Goal: Task Accomplishment & Management: Use online tool/utility

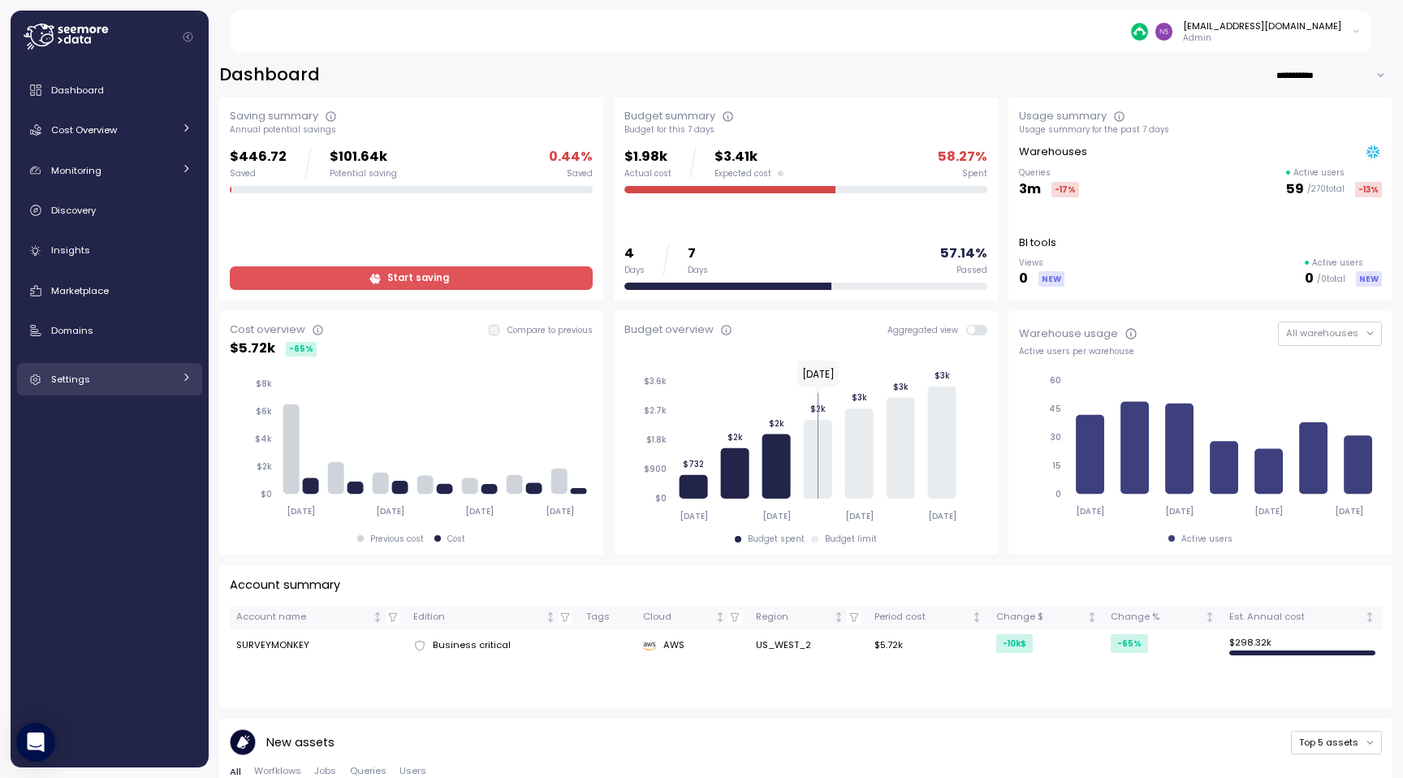
click at [149, 383] on div "Settings" at bounding box center [112, 379] width 122 height 16
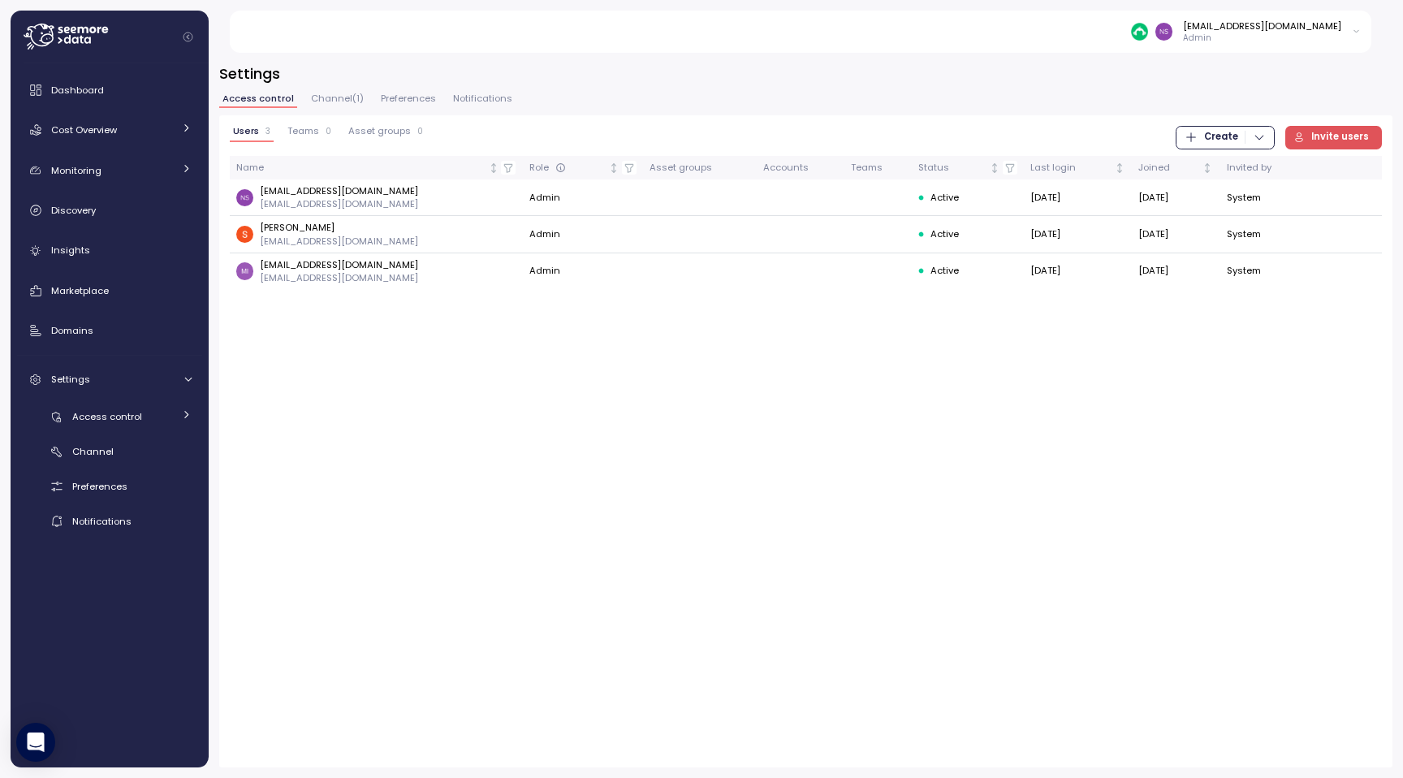
click at [1316, 128] on span "Invite users" at bounding box center [1340, 138] width 58 height 22
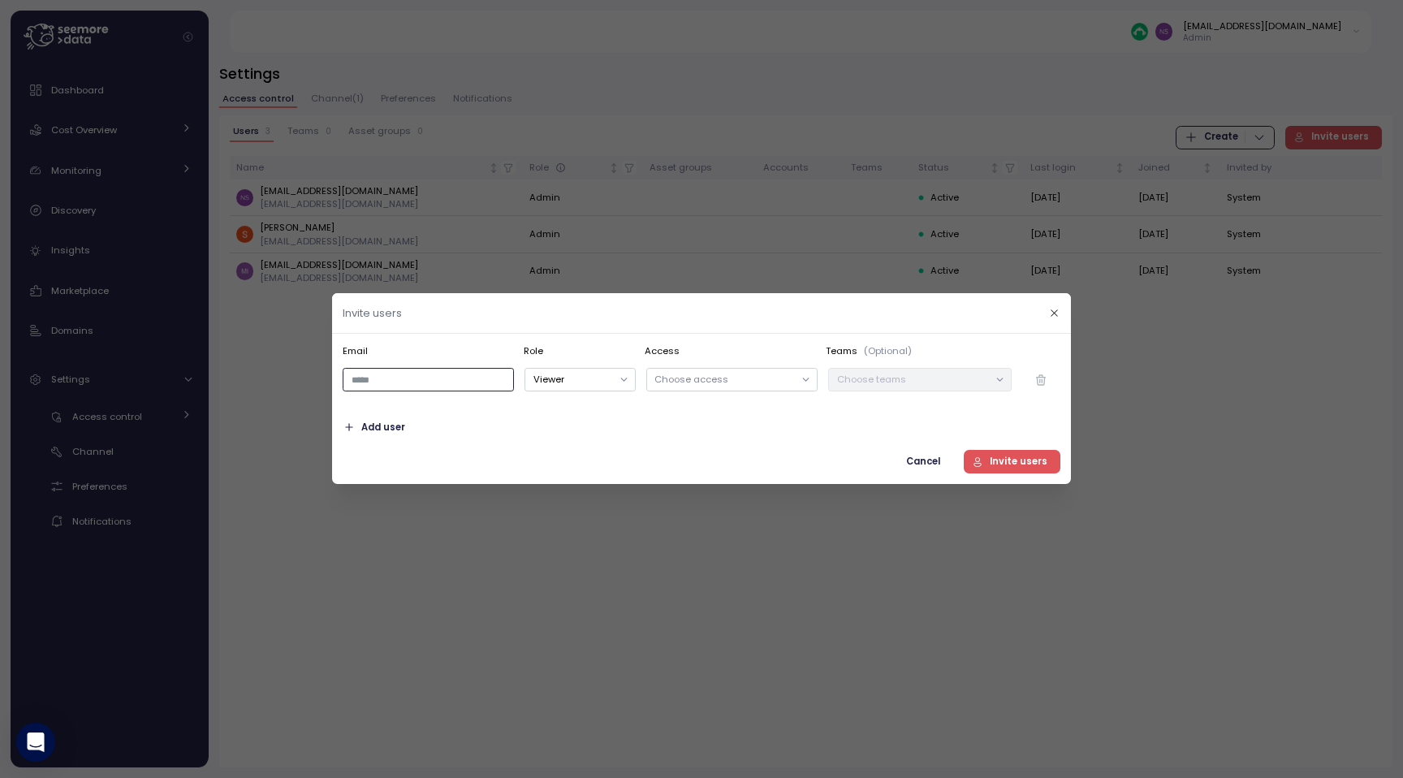
click at [448, 377] on input "email" at bounding box center [428, 381] width 171 height 24
click at [589, 369] on button "Viewer" at bounding box center [579, 381] width 110 height 24
click at [914, 468] on span "Cancel" at bounding box center [923, 462] width 34 height 22
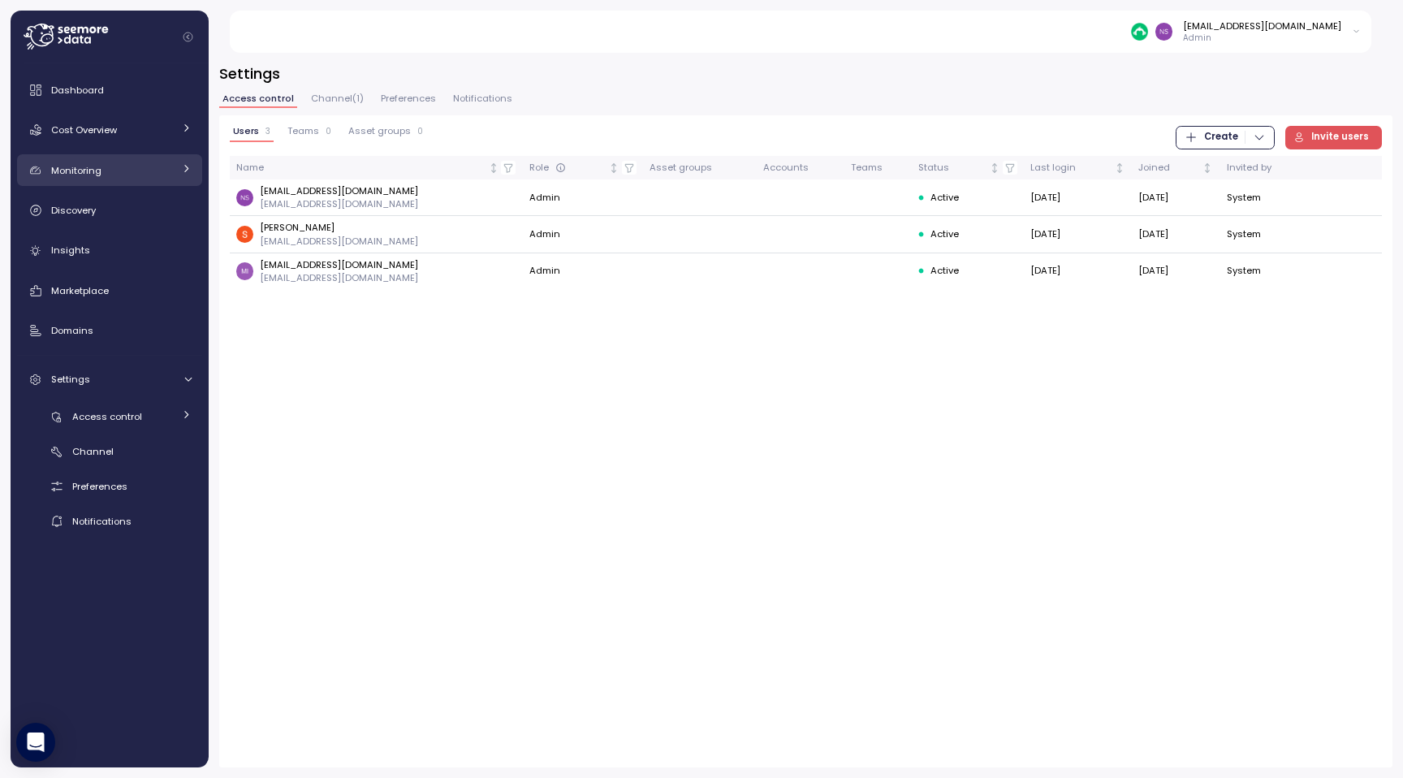
click at [176, 157] on link "Monitoring" at bounding box center [109, 170] width 185 height 32
click at [163, 131] on div "Cost Overview" at bounding box center [112, 130] width 122 height 16
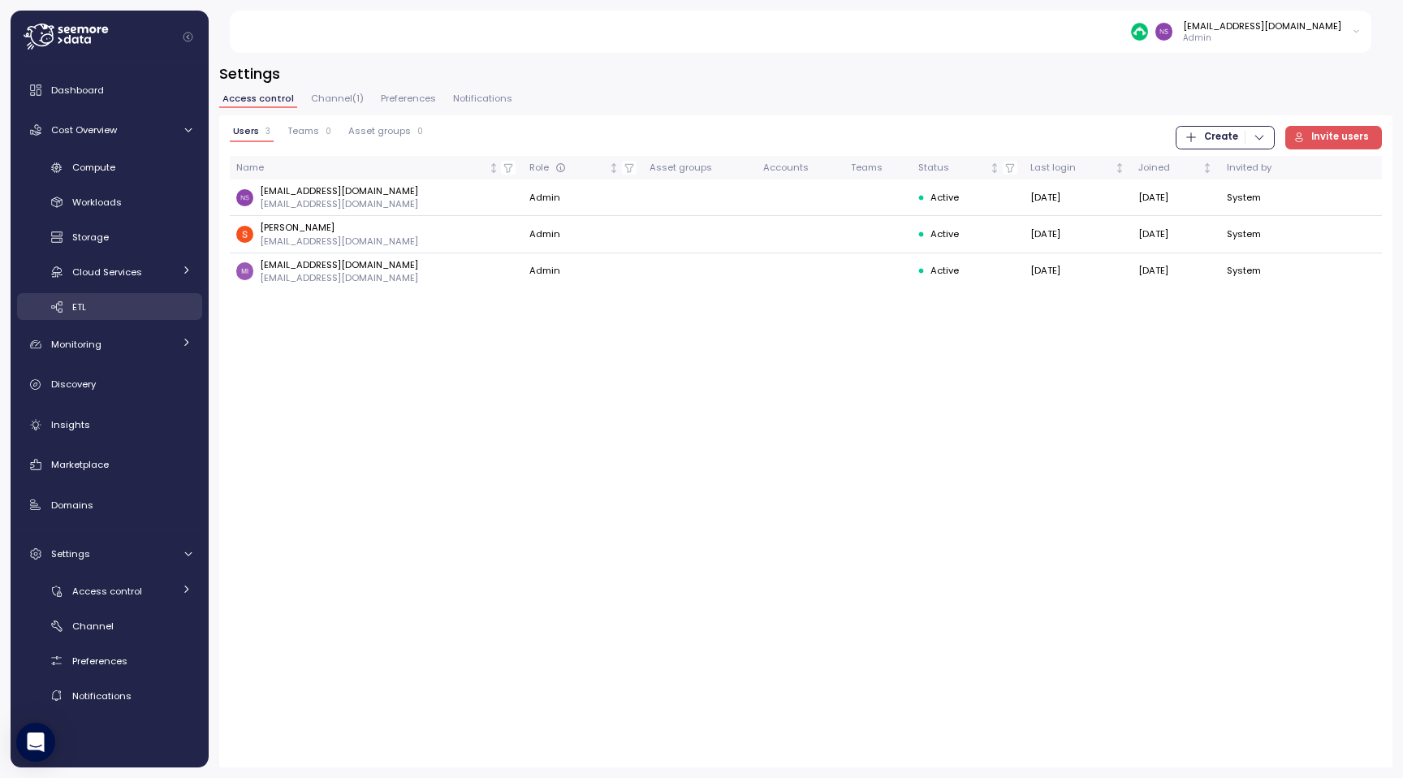
click at [100, 303] on div "ETL" at bounding box center [131, 307] width 119 height 16
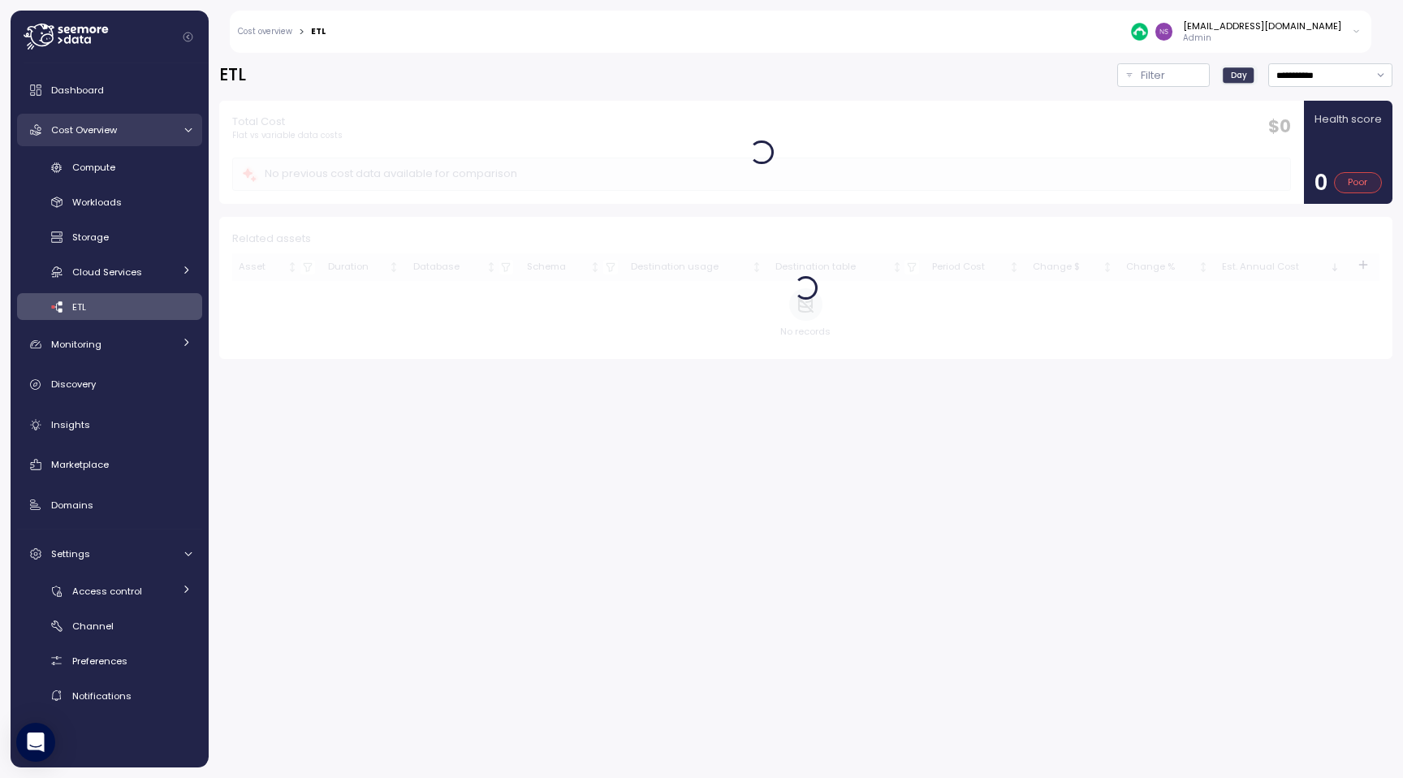
click at [151, 132] on div "Cost Overview" at bounding box center [112, 130] width 122 height 16
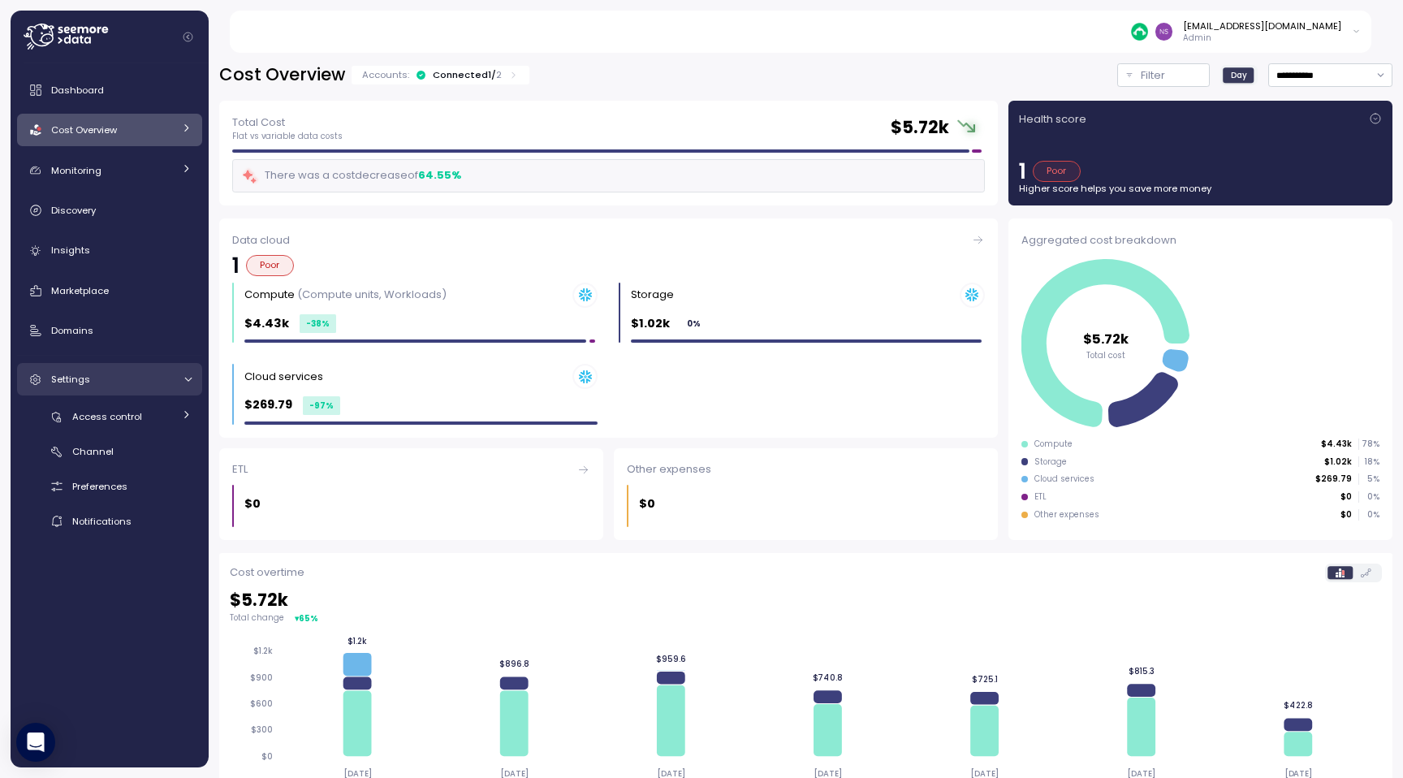
click at [183, 382] on icon at bounding box center [188, 379] width 11 height 11
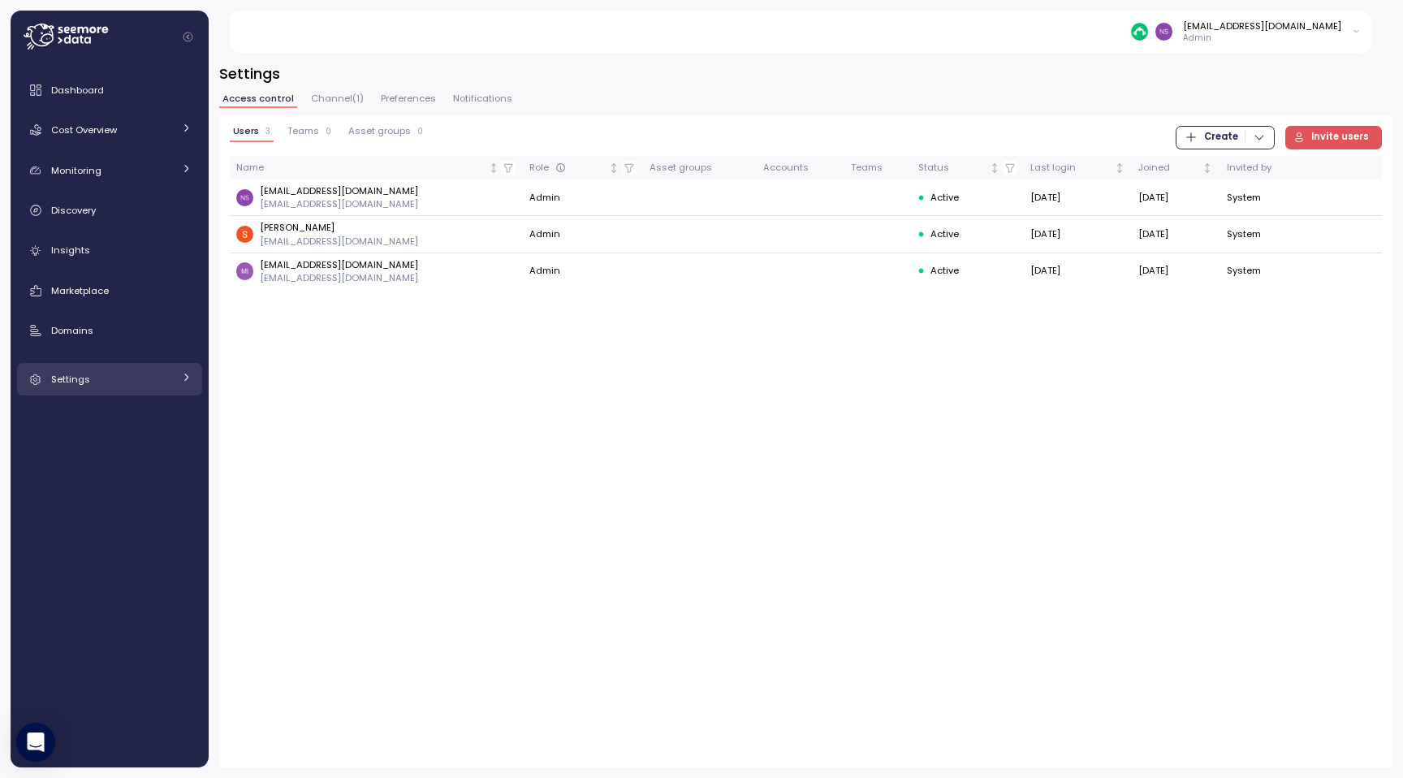
click at [183, 382] on icon at bounding box center [186, 377] width 11 height 11
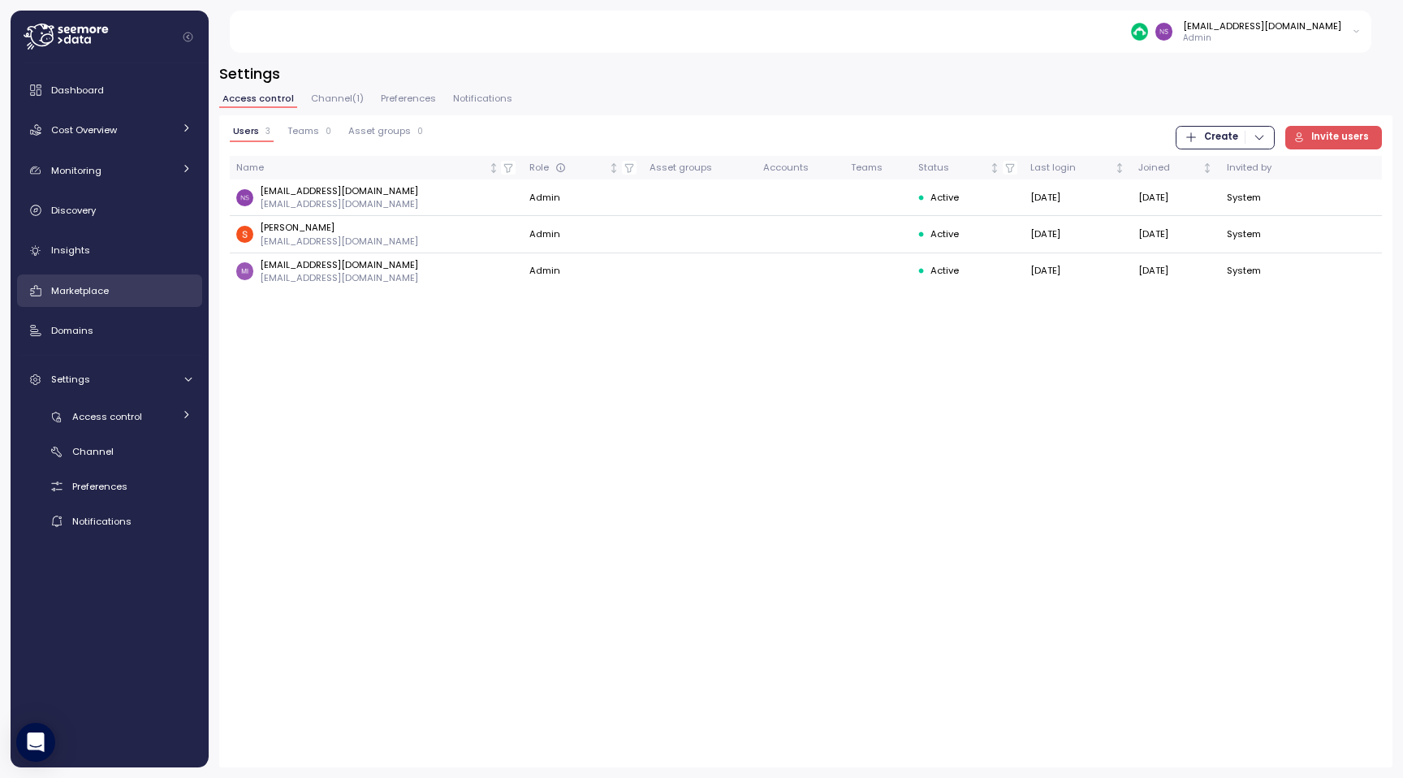
click at [162, 295] on div "Marketplace" at bounding box center [121, 291] width 140 height 16
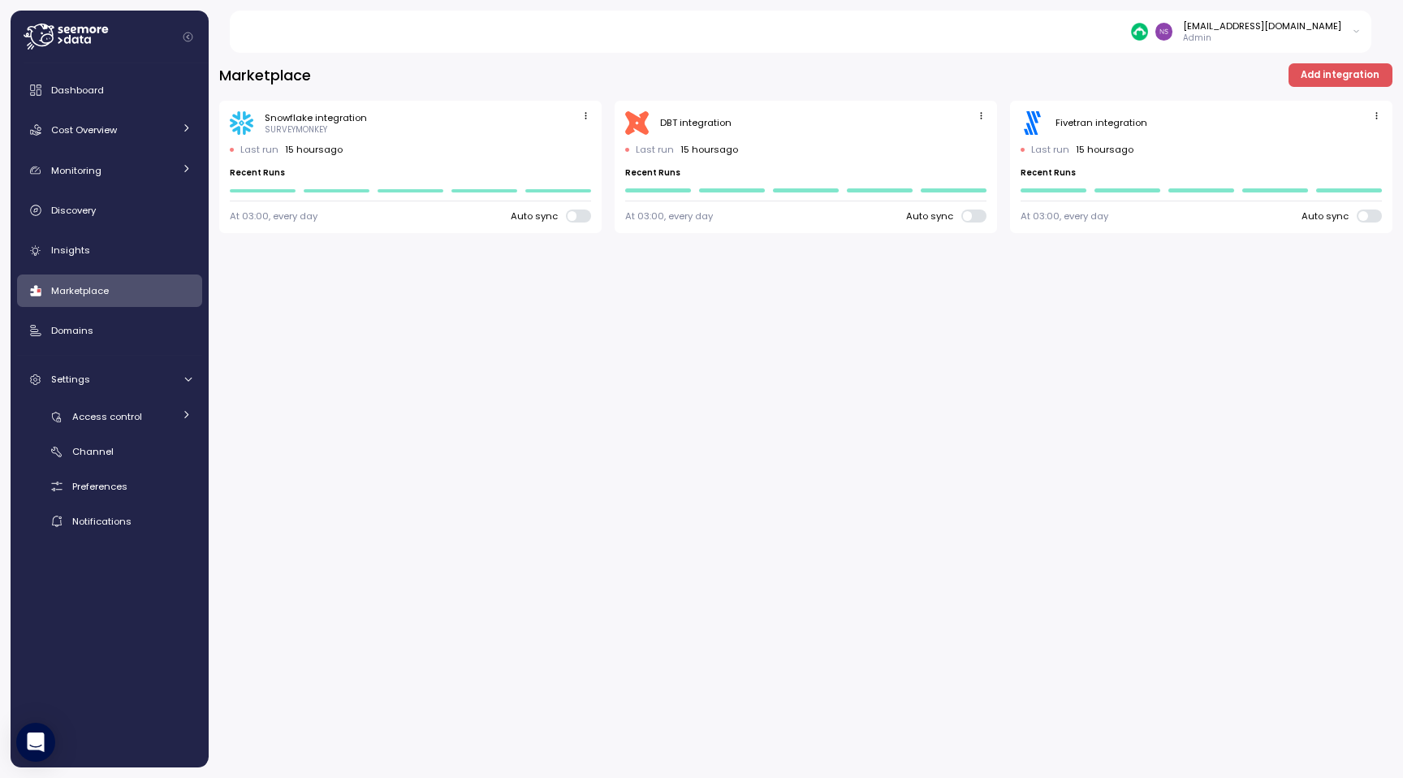
click at [1377, 113] on icon "button" at bounding box center [1376, 115] width 11 height 11
click at [1190, 92] on div "Marketplace Add integration Snowflake integration SURVEYMONKEY Last run 15 hour…" at bounding box center [805, 148] width 1173 height 170
click at [1313, 79] on span "Add integration" at bounding box center [1339, 75] width 79 height 22
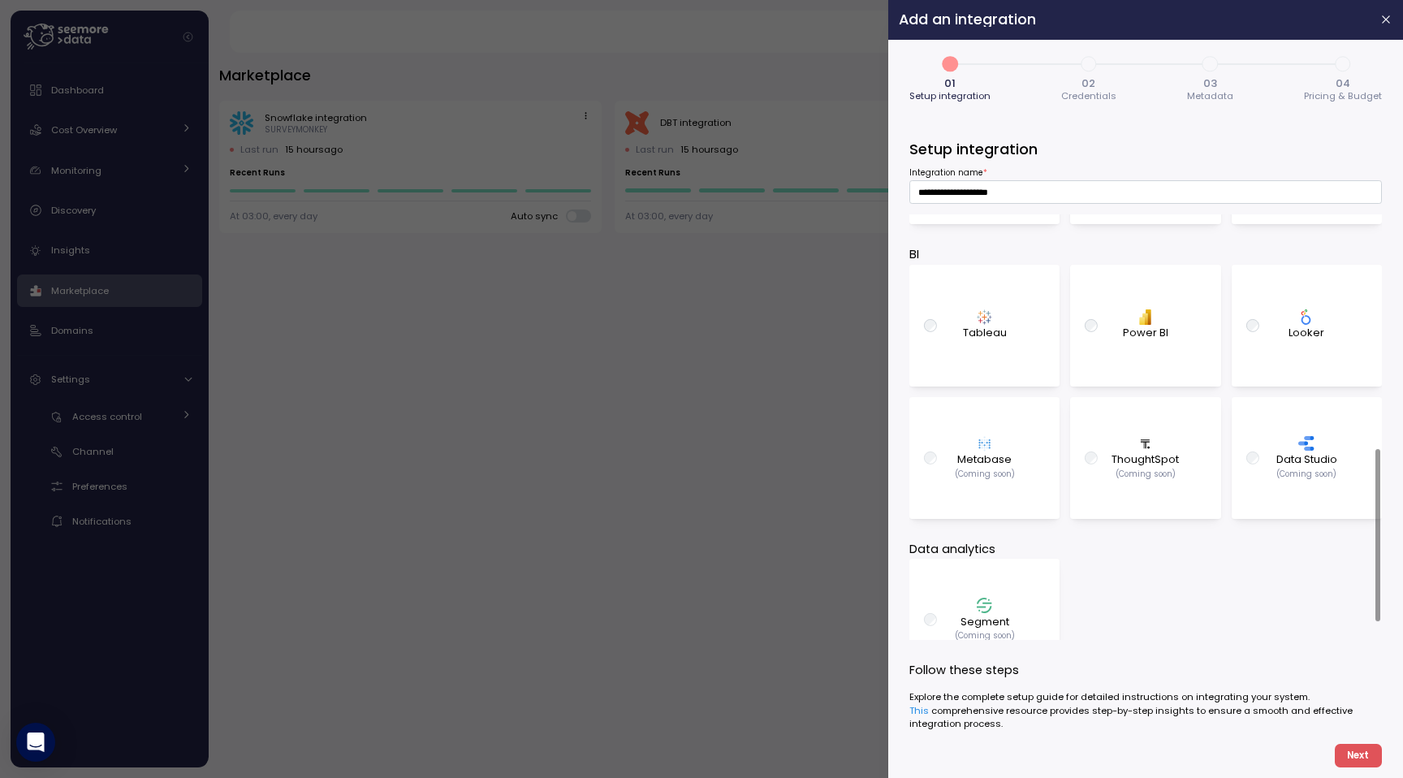
scroll to position [581, 0]
click at [990, 334] on p "Tableau" at bounding box center [985, 330] width 44 height 16
type input "**********"
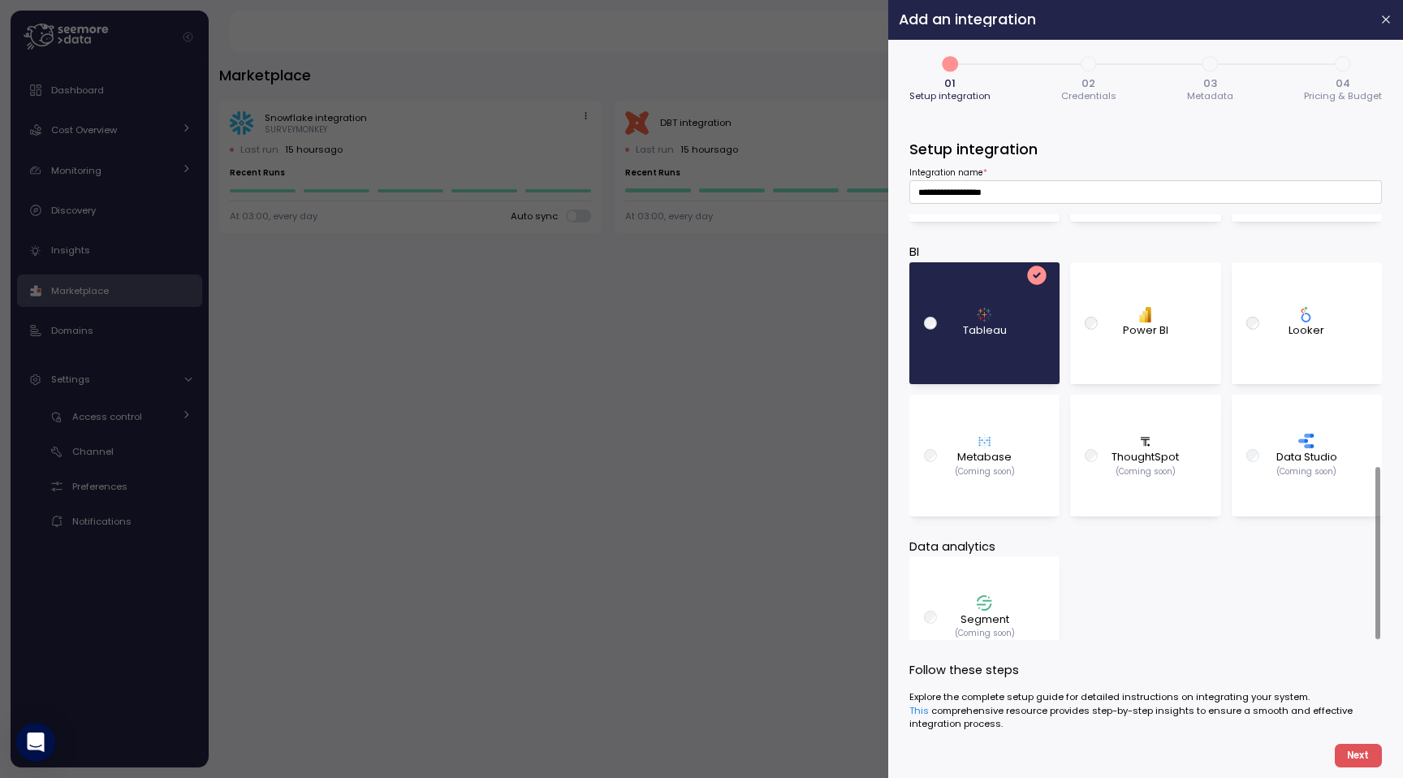
scroll to position [619, 0]
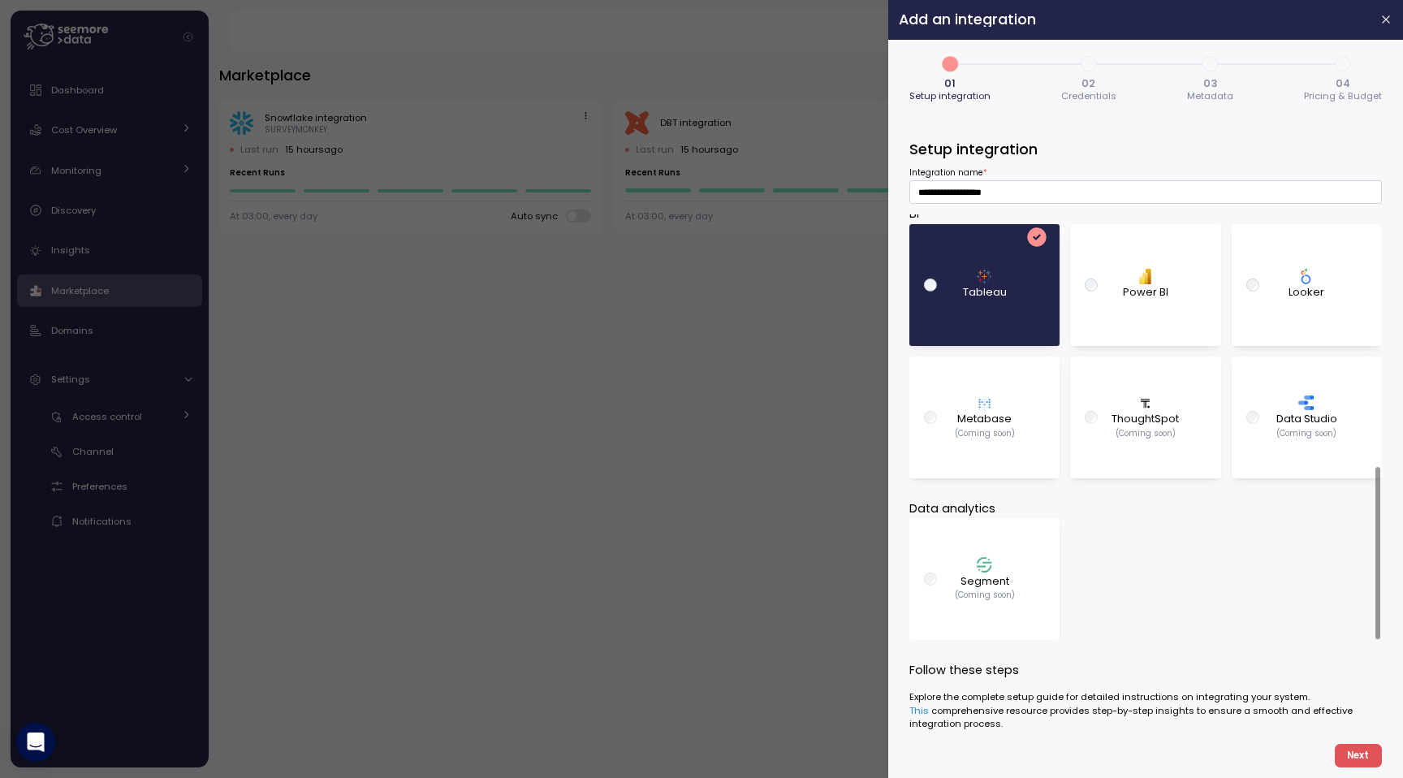
click at [1344, 753] on button "Next" at bounding box center [1358, 756] width 47 height 24
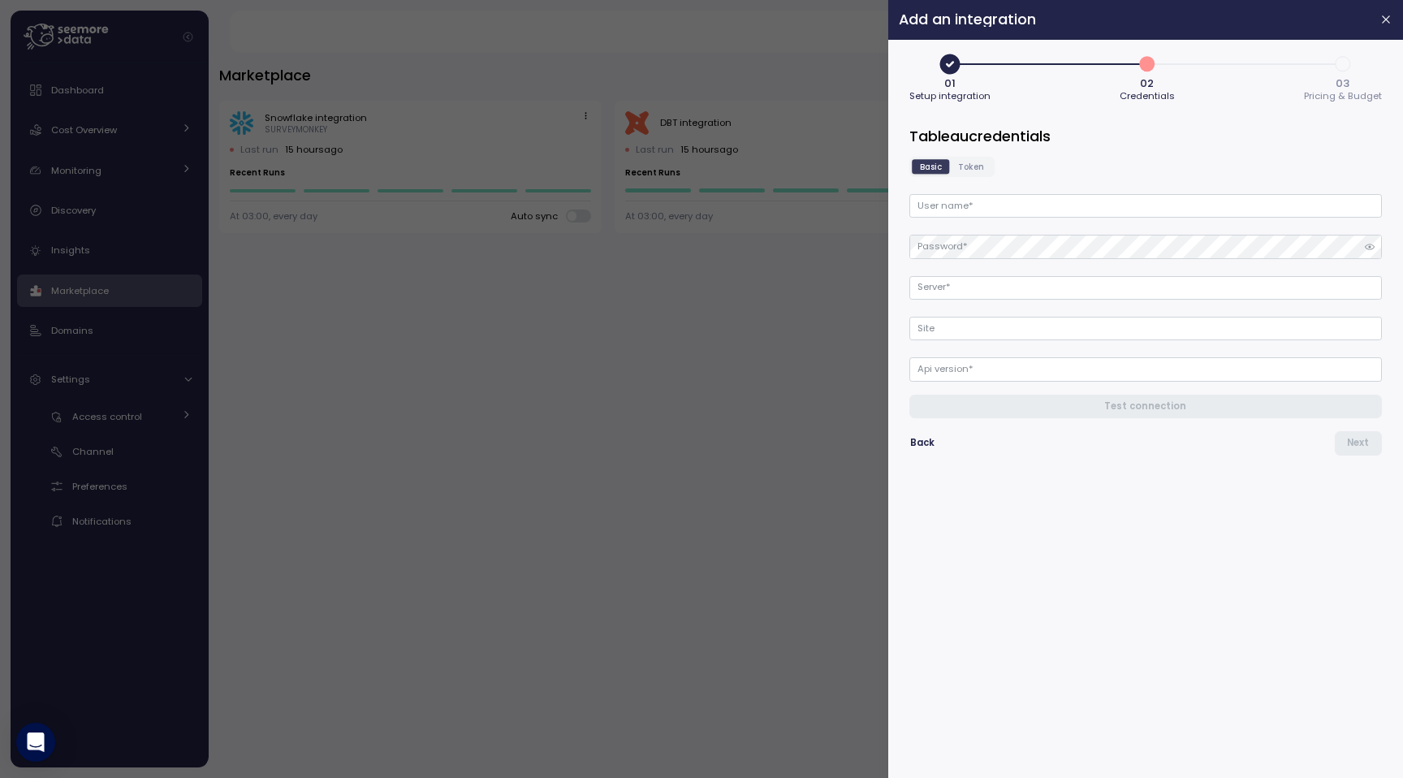
click at [955, 163] on label "Token" at bounding box center [971, 166] width 42 height 15
click at [921, 164] on span "Basic" at bounding box center [931, 167] width 22 height 12
click at [1381, 23] on icon "button" at bounding box center [1386, 19] width 13 height 13
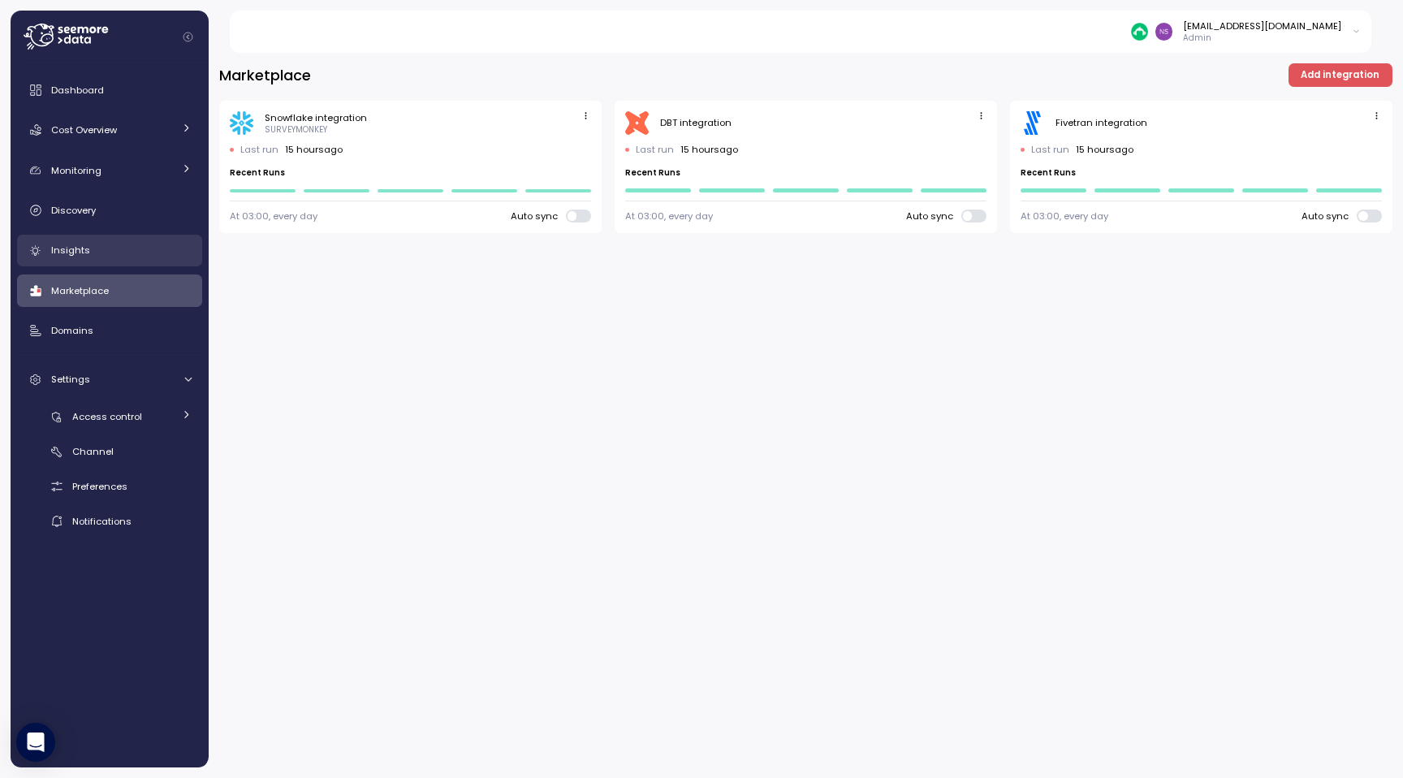
click at [105, 238] on link "Insights" at bounding box center [109, 251] width 185 height 32
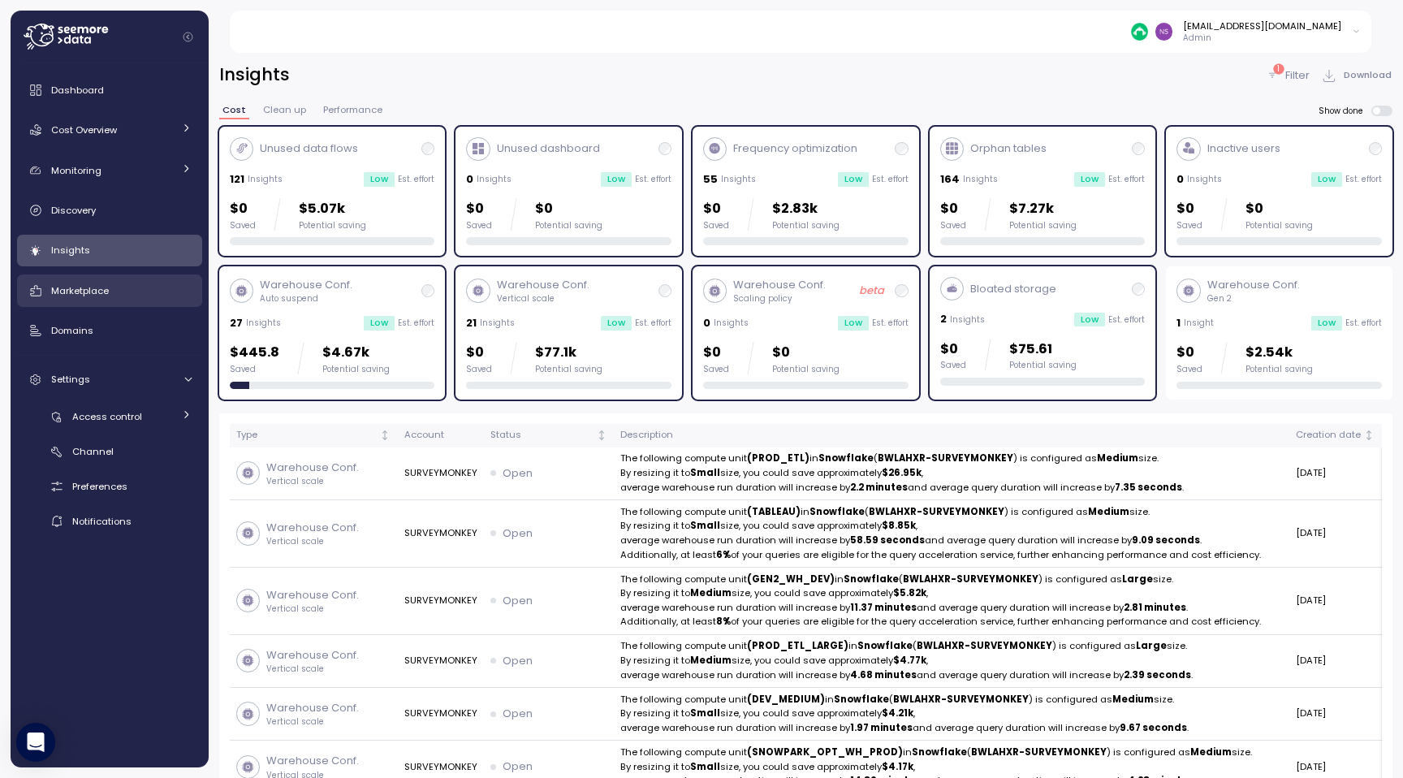
click at [115, 283] on div "Marketplace" at bounding box center [121, 291] width 140 height 16
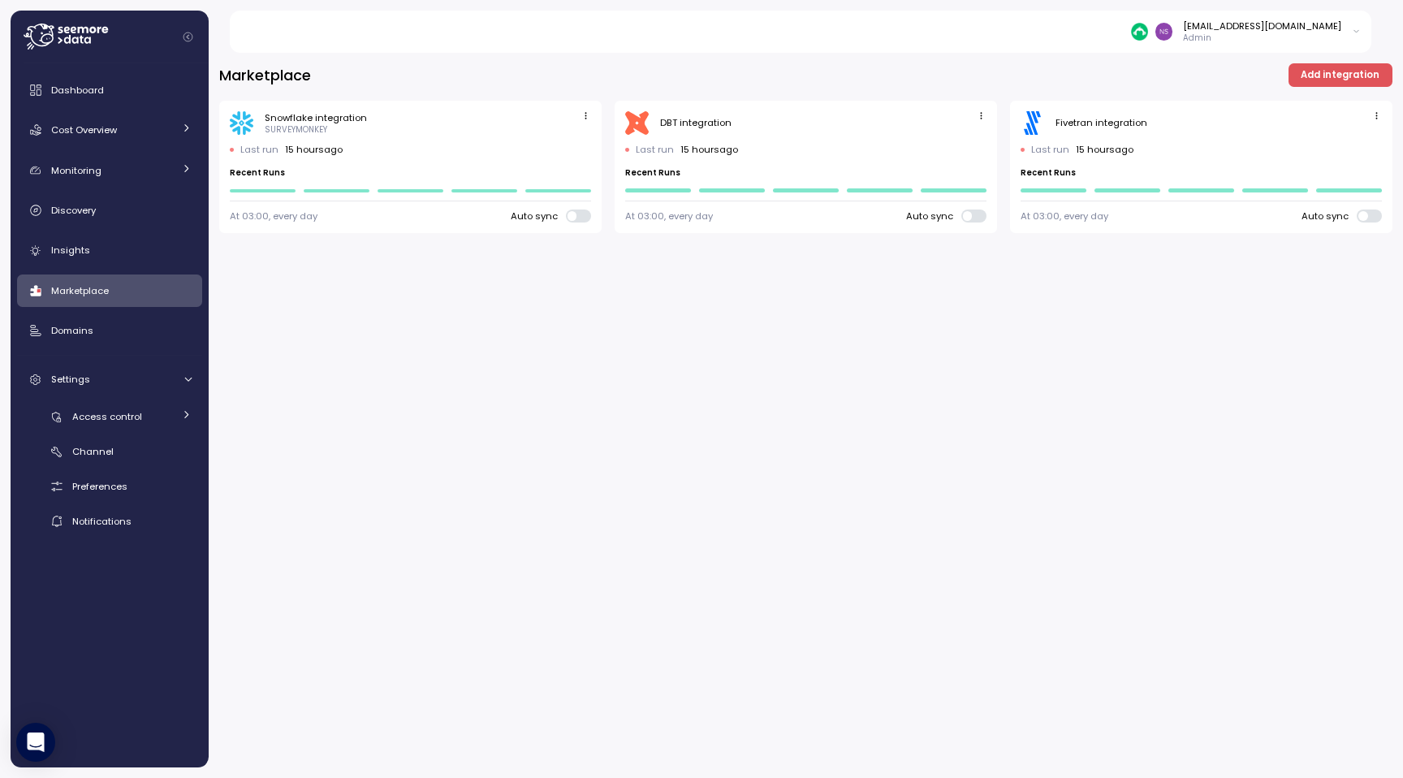
click at [1339, 68] on span "Add integration" at bounding box center [1339, 75] width 79 height 22
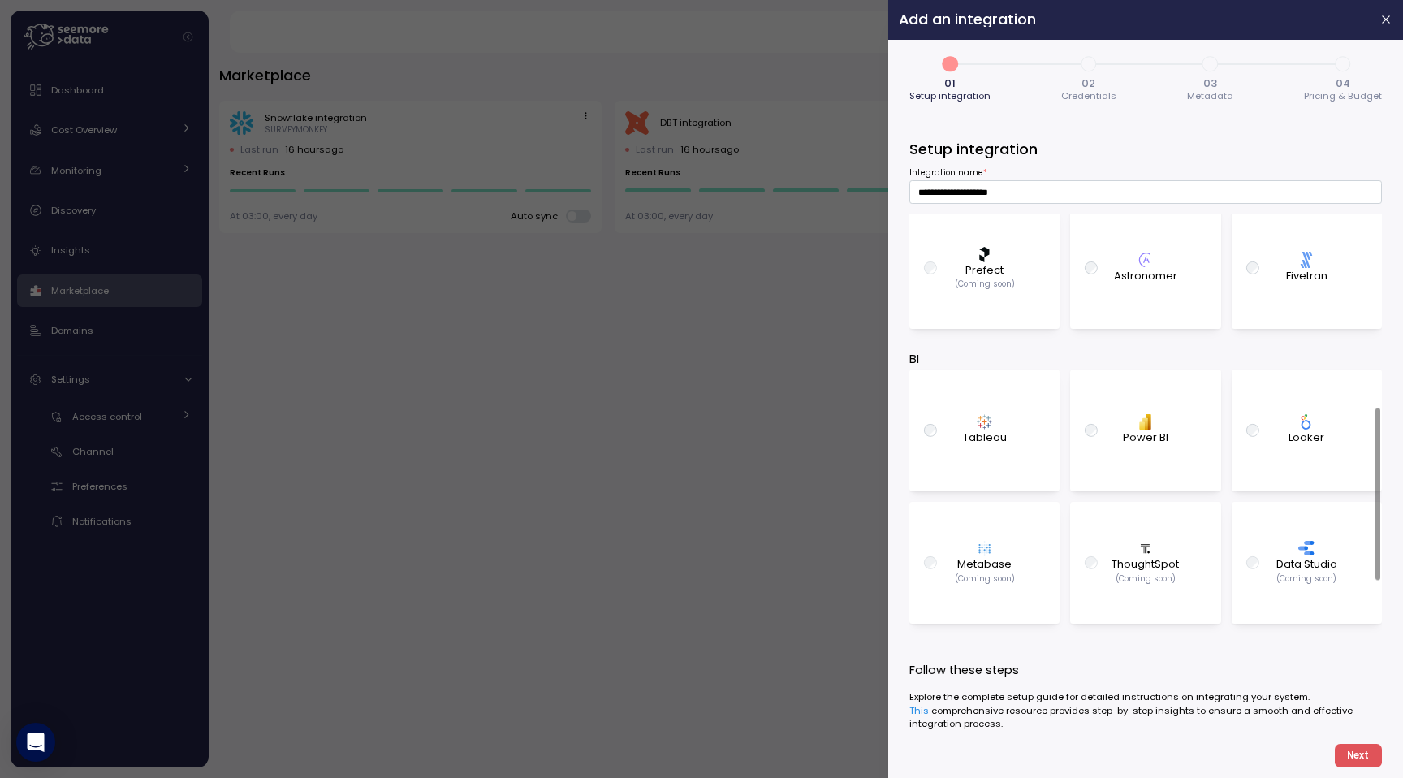
scroll to position [472, 0]
click at [1031, 477] on div "Tableau" at bounding box center [985, 432] width 124 height 106
type input "**********"
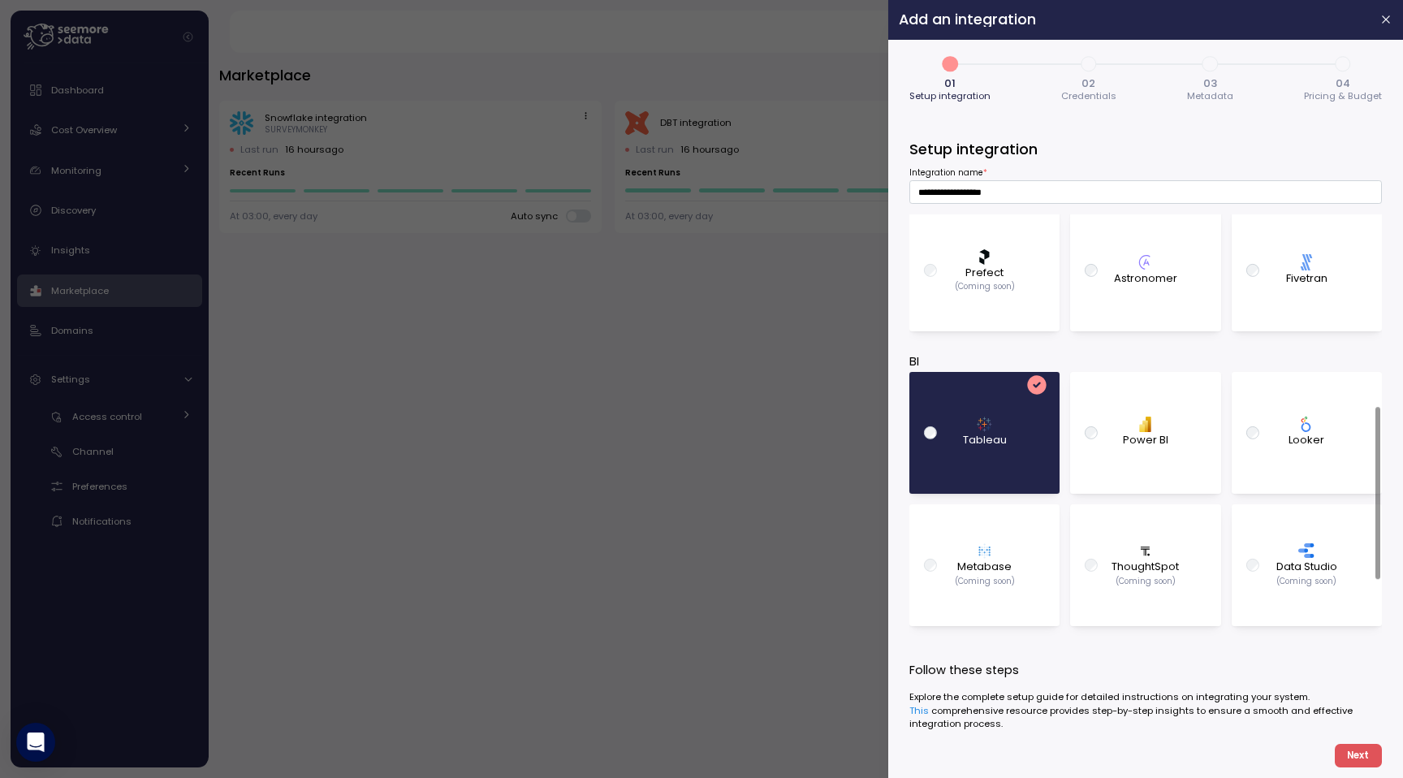
click at [1352, 759] on span "Next" at bounding box center [1358, 755] width 22 height 22
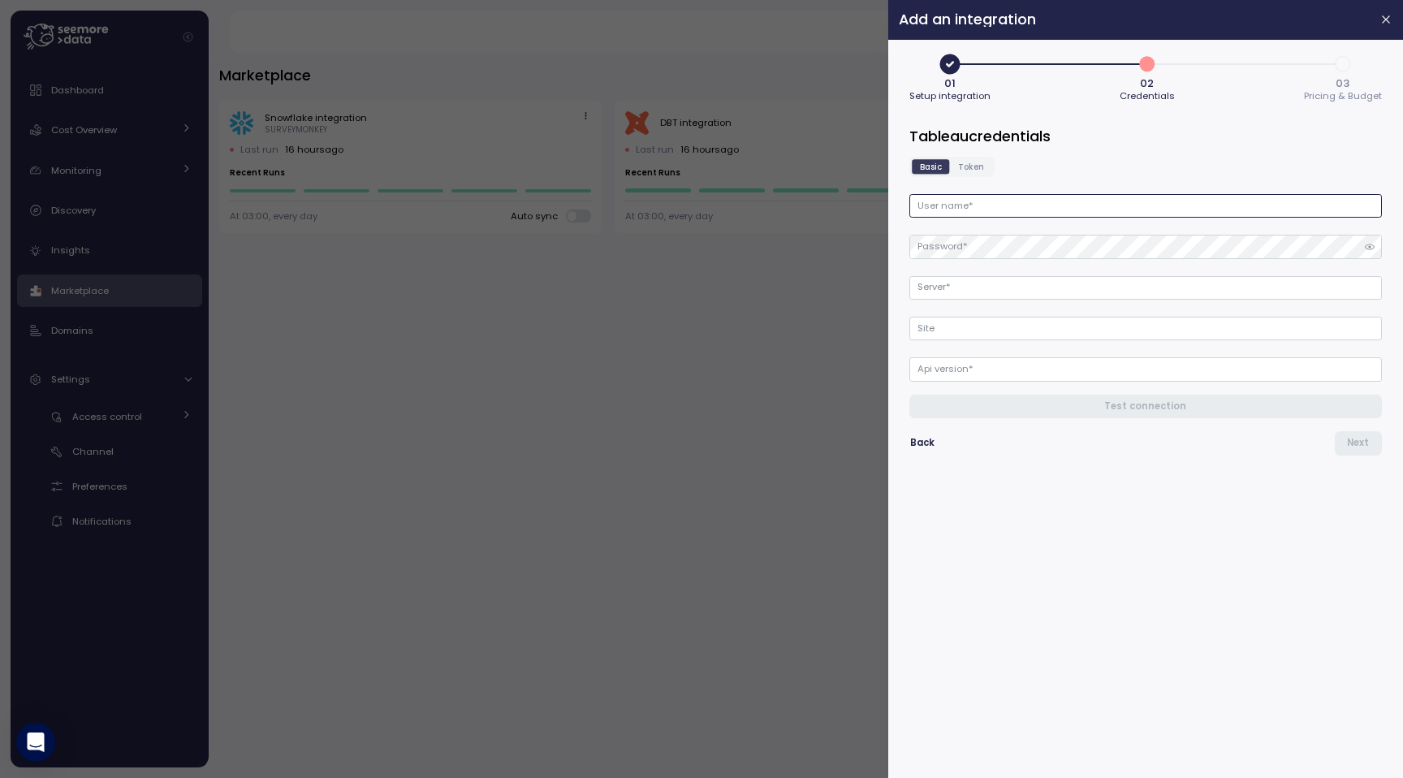
click at [1130, 201] on input "User name *" at bounding box center [1145, 206] width 472 height 24
click at [964, 166] on span "Token" at bounding box center [971, 167] width 26 height 12
